Goal: Purchase product/service

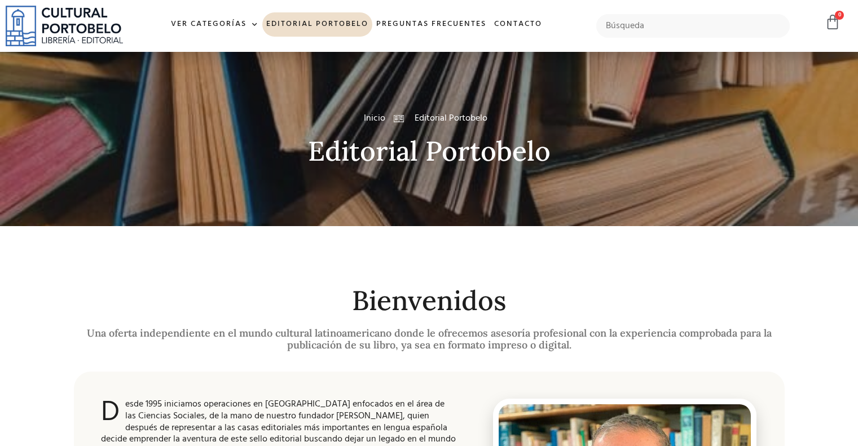
scroll to position [56, 0]
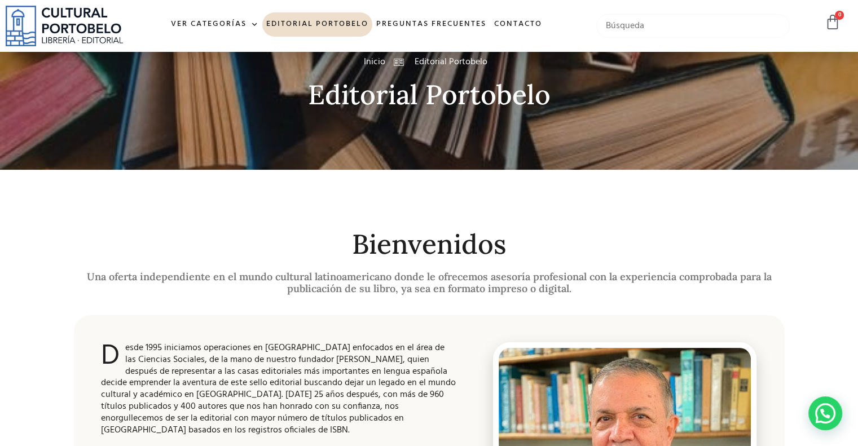
click at [652, 27] on input "text" at bounding box center [694, 26] width 194 height 24
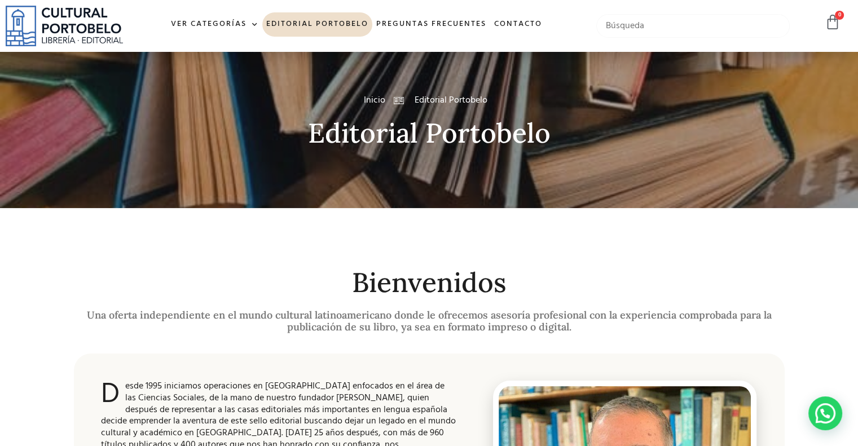
scroll to position [0, 0]
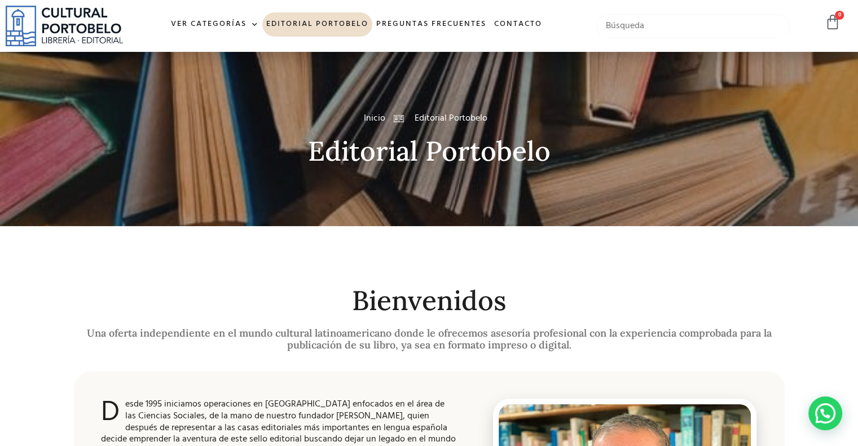
click at [623, 28] on input "text" at bounding box center [694, 26] width 194 height 24
type input "giillermo cochez"
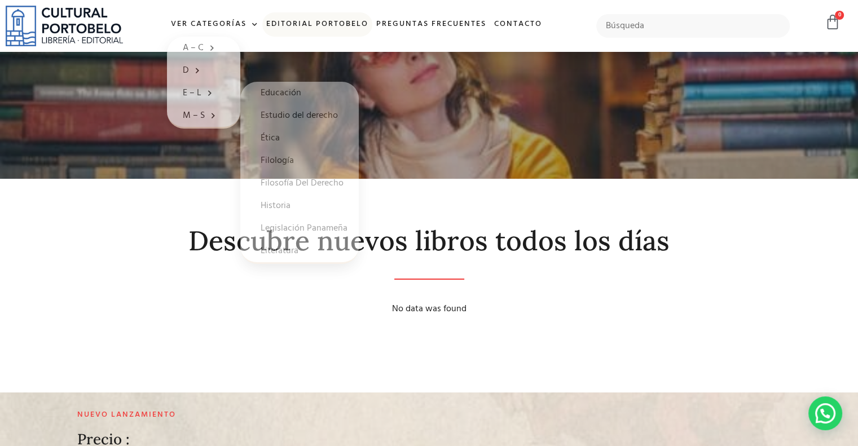
click at [312, 20] on link "Editorial Portobelo" at bounding box center [317, 24] width 110 height 24
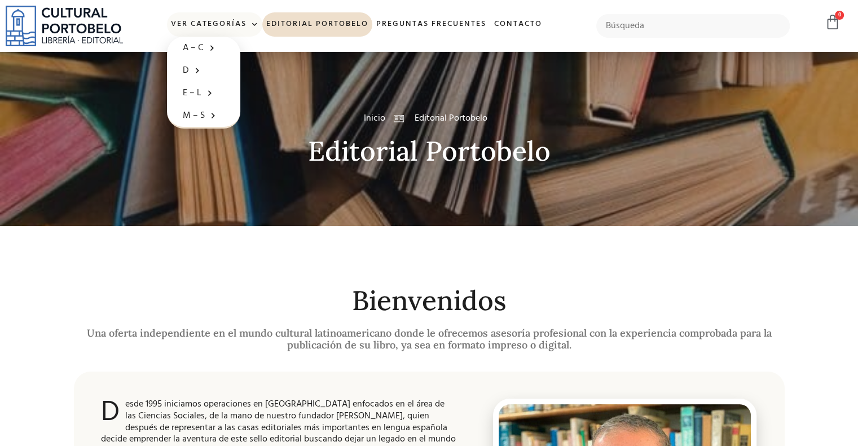
click at [198, 19] on link "Ver Categorías" at bounding box center [214, 24] width 95 height 24
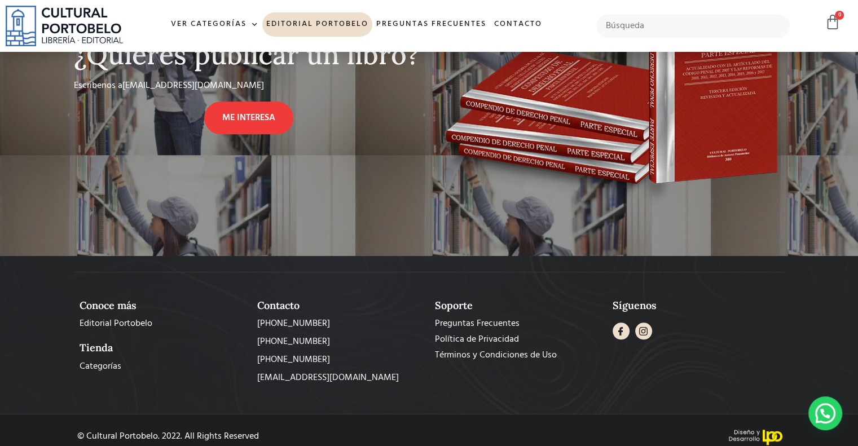
scroll to position [959, 0]
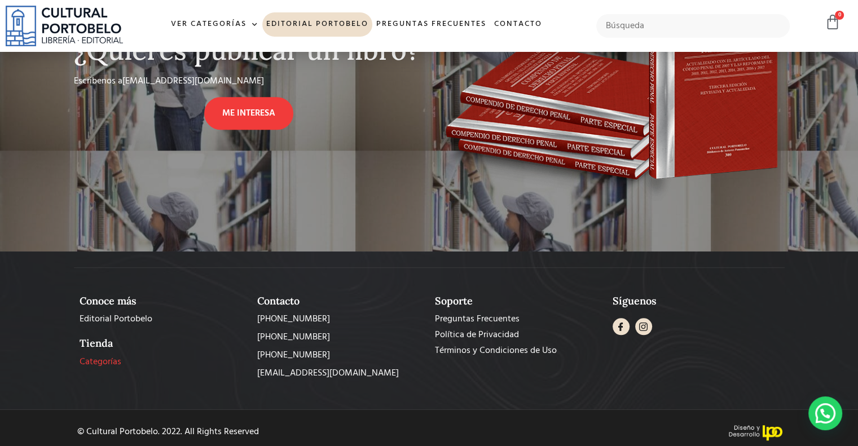
click at [103, 361] on span "Categorías" at bounding box center [101, 363] width 42 height 14
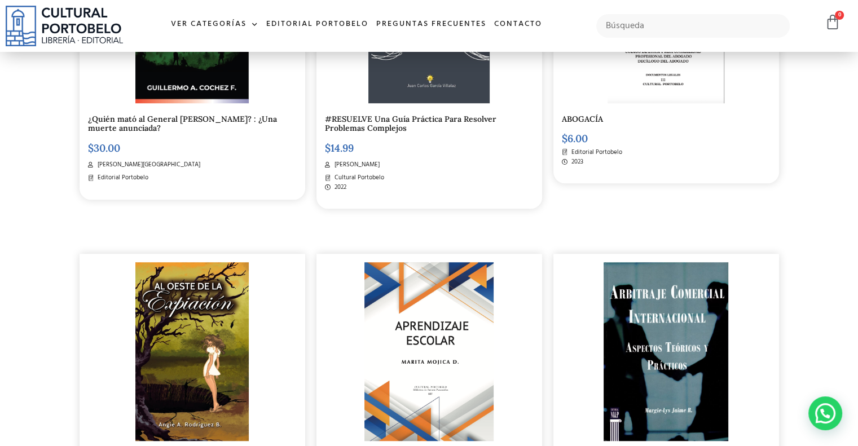
scroll to position [531, 0]
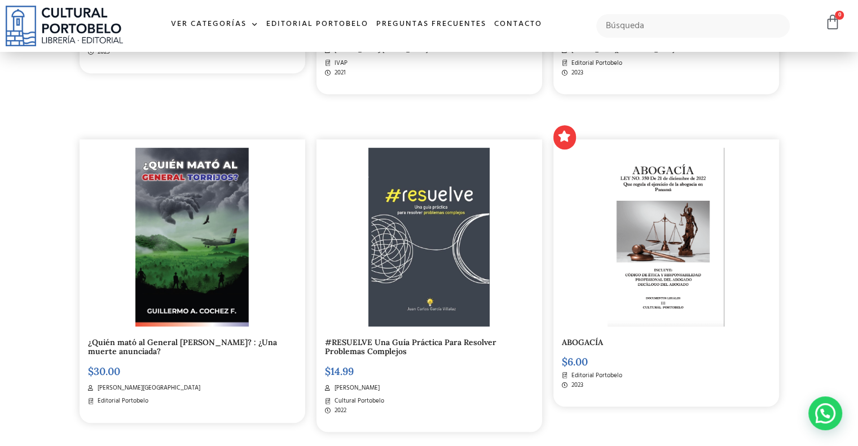
click at [176, 226] on img at bounding box center [191, 237] width 113 height 178
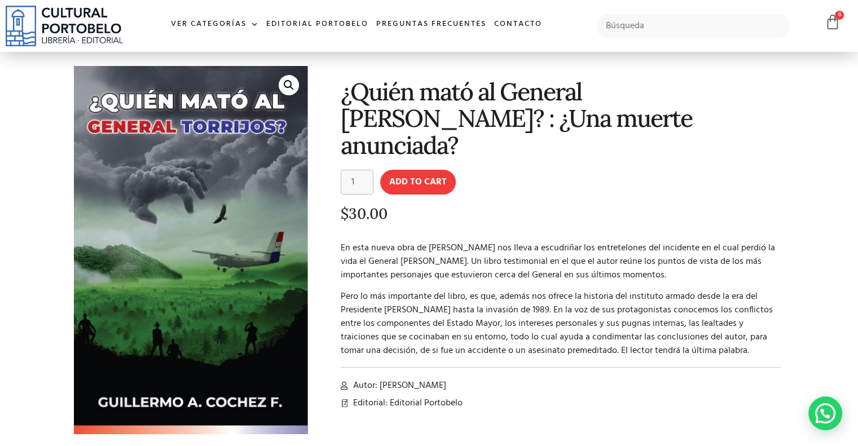
scroll to position [56, 0]
